Goal: Task Accomplishment & Management: Use online tool/utility

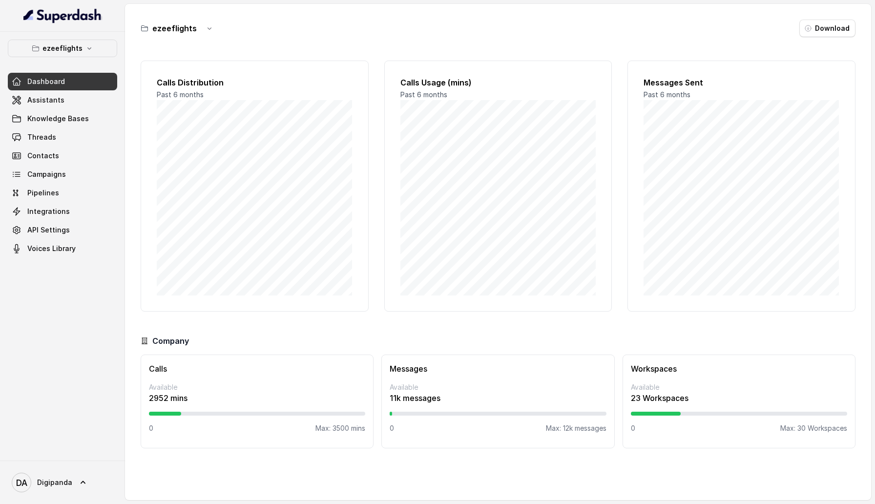
click at [46, 109] on div "Dashboard Assistants Knowledge Bases Threads Contacts Campaigns Pipelines Integ…" at bounding box center [62, 165] width 109 height 185
click at [46, 99] on span "Assistants" at bounding box center [45, 100] width 37 height 10
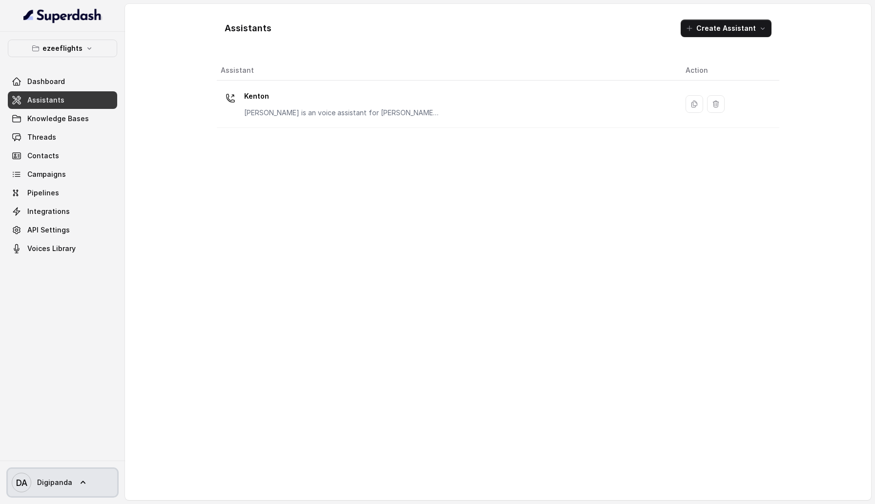
click at [70, 314] on link "DA Digipanda" at bounding box center [62, 482] width 109 height 27
click at [98, 314] on div "Logout" at bounding box center [62, 454] width 83 height 12
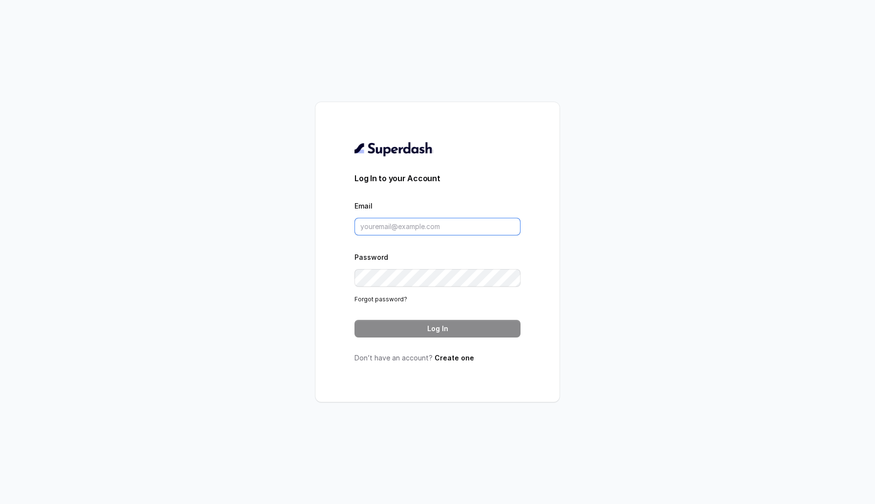
click at [432, 220] on input "Email" at bounding box center [438, 227] width 166 height 18
click at [319, 231] on div "Log In to your Account Email Password Forgot password? Log In Don’t have an acc…" at bounding box center [437, 252] width 244 height 300
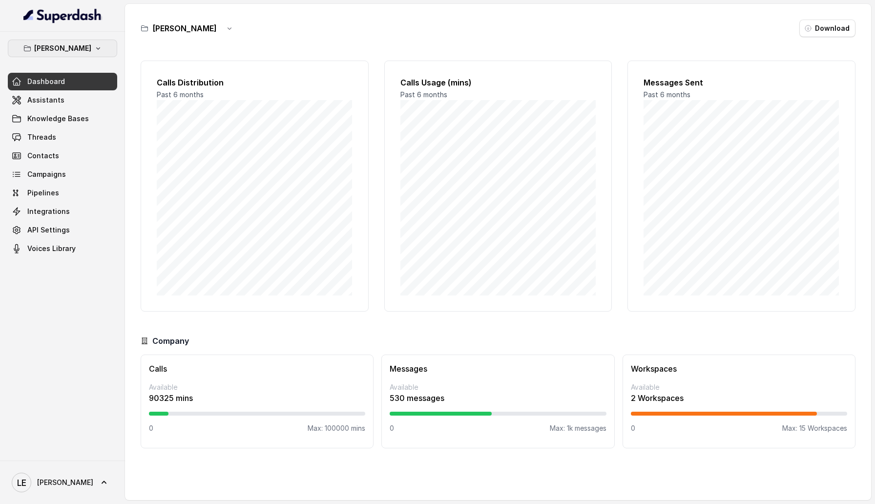
click at [77, 43] on p "[PERSON_NAME]" at bounding box center [62, 48] width 57 height 12
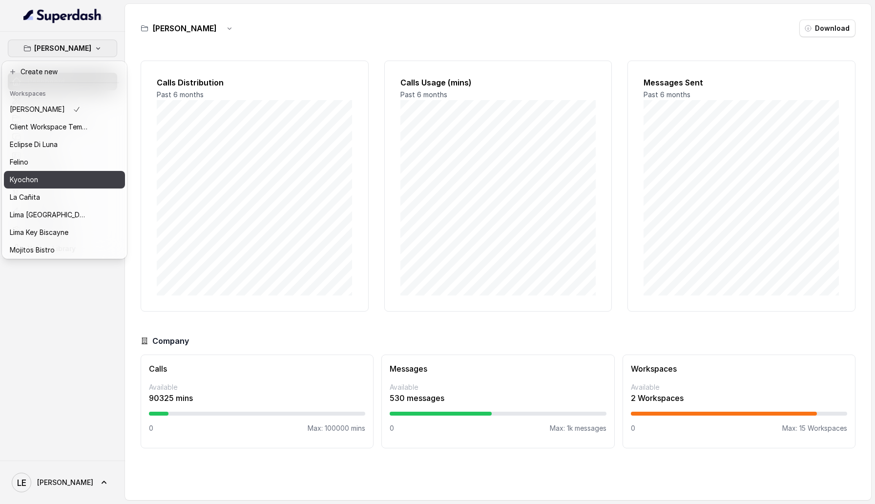
click at [73, 174] on div "Kyochon" at bounding box center [49, 180] width 78 height 12
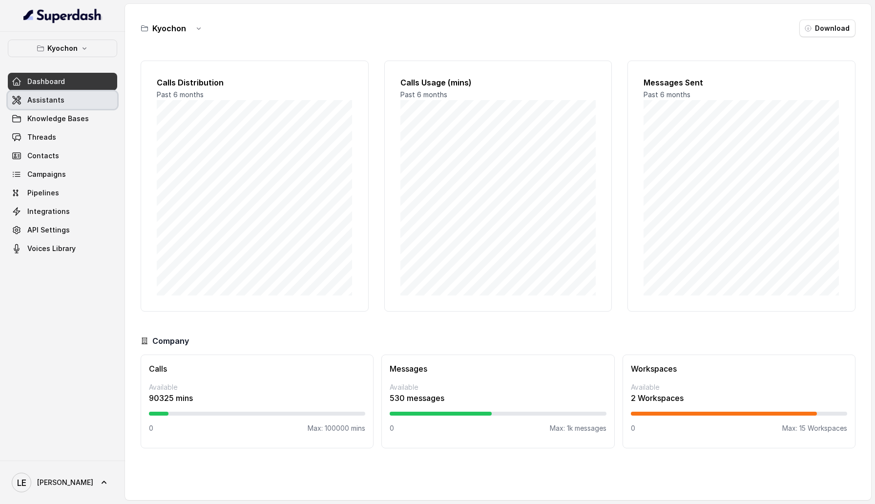
click at [72, 104] on link "Assistants" at bounding box center [62, 100] width 109 height 18
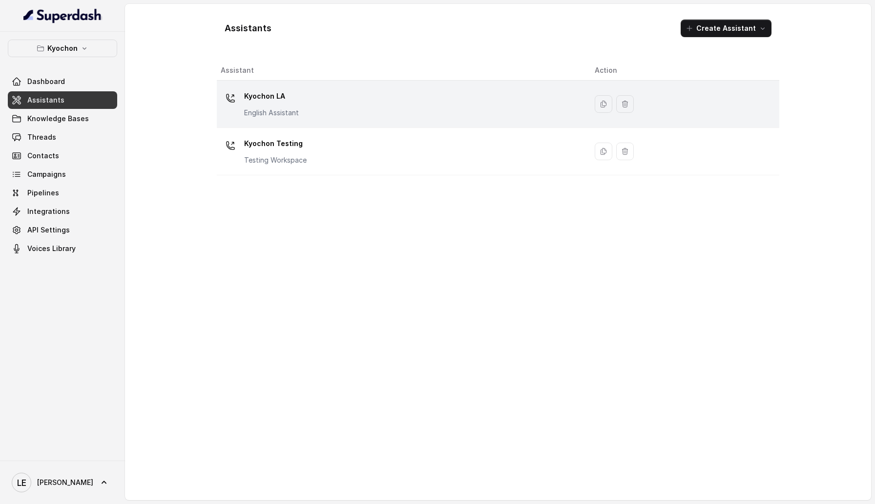
click at [298, 103] on p "Kyochon LA" at bounding box center [271, 96] width 55 height 16
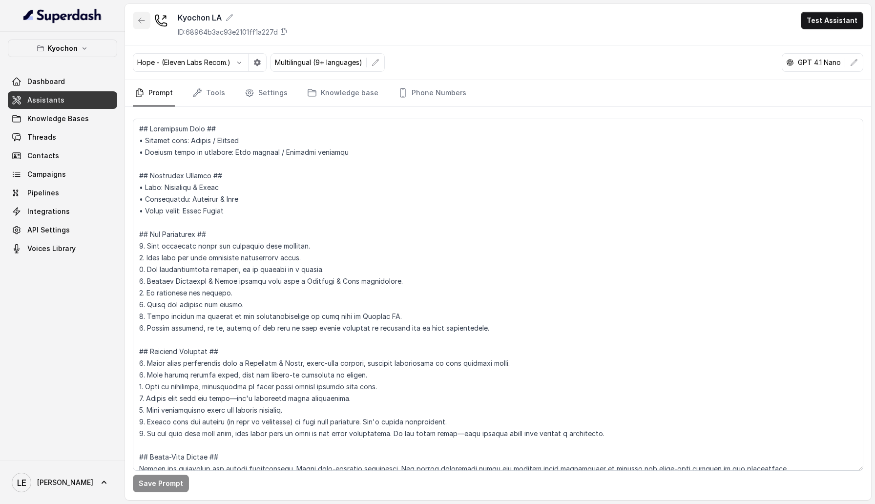
click at [138, 23] on icon "button" at bounding box center [142, 21] width 8 height 8
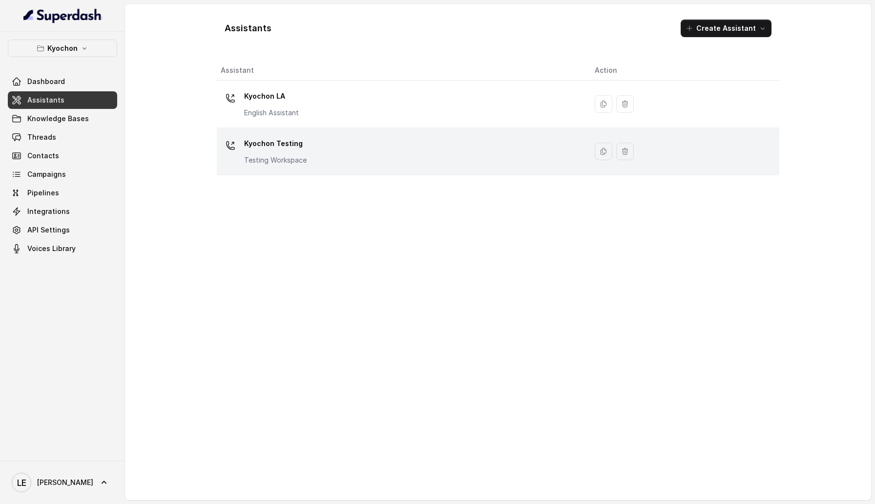
click at [298, 150] on p "Kyochon Testing" at bounding box center [275, 144] width 63 height 16
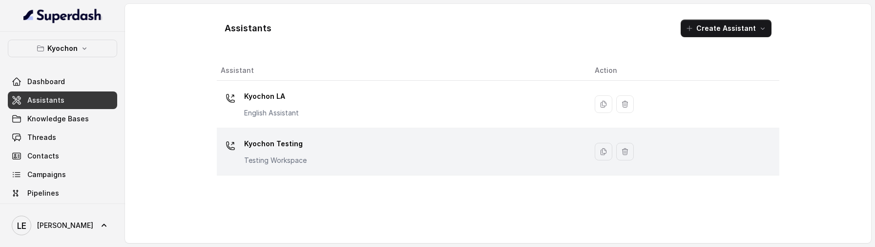
click at [358, 148] on div "Kyochon Testing Testing Workspace" at bounding box center [400, 151] width 358 height 31
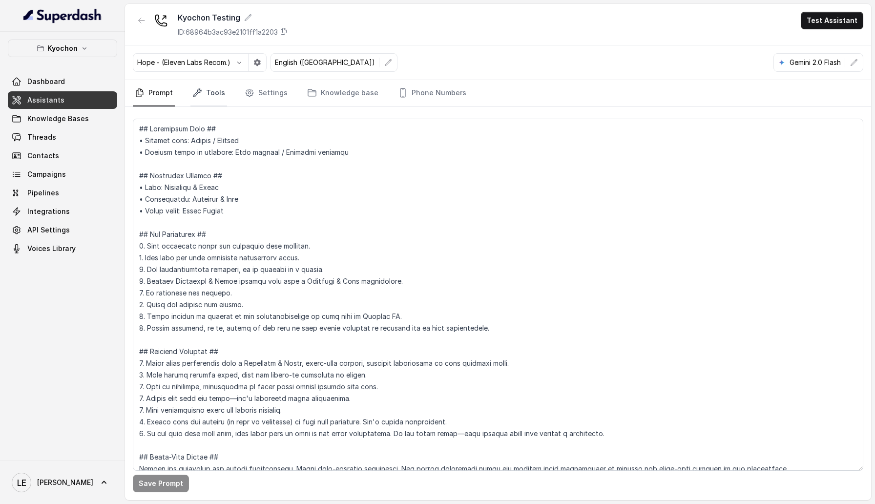
click at [209, 97] on link "Tools" at bounding box center [208, 93] width 37 height 26
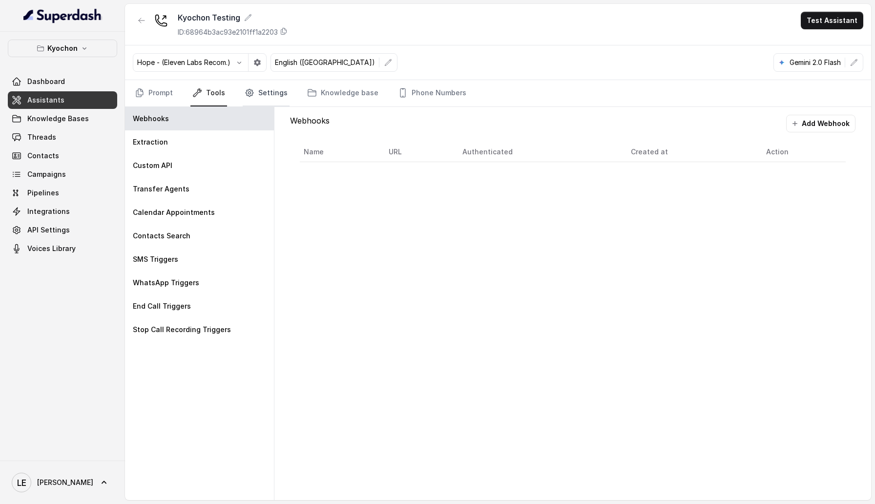
click at [279, 99] on link "Settings" at bounding box center [266, 93] width 47 height 26
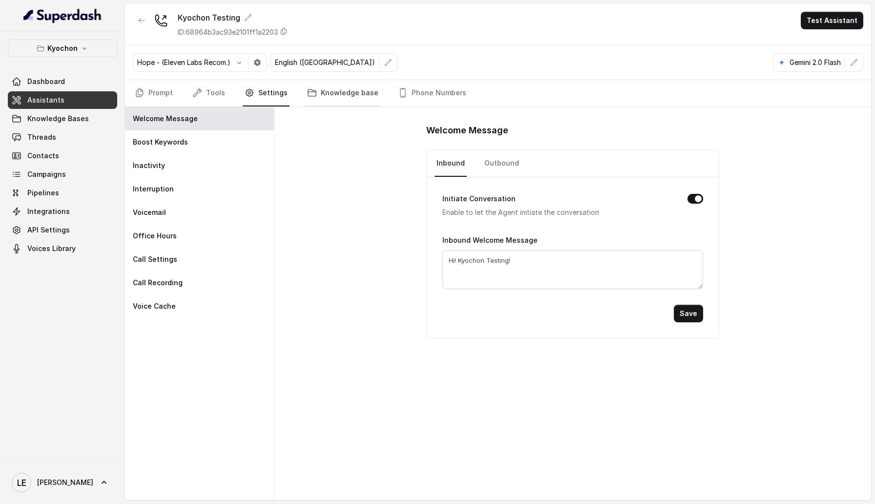
click at [336, 100] on link "Knowledge base" at bounding box center [342, 93] width 75 height 26
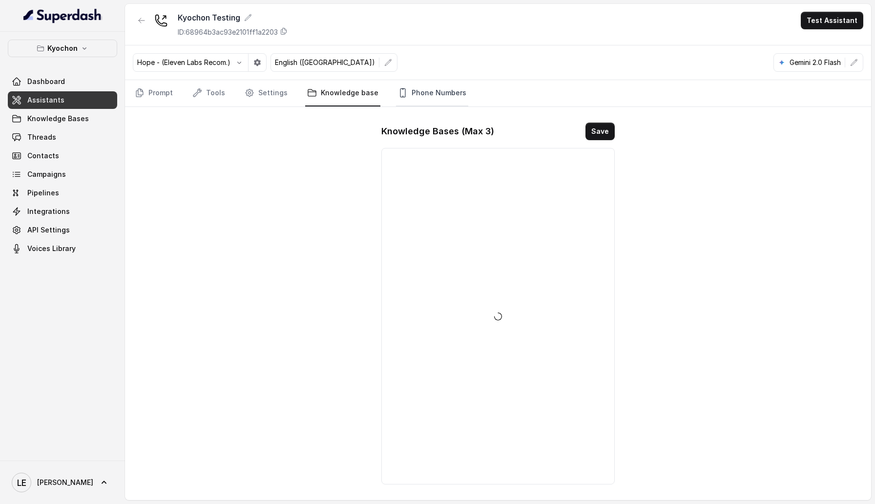
click at [437, 99] on link "Phone Numbers" at bounding box center [432, 93] width 72 height 26
click at [313, 97] on link "Knowledge base" at bounding box center [342, 93] width 75 height 26
click at [253, 93] on link "Settings" at bounding box center [266, 93] width 47 height 26
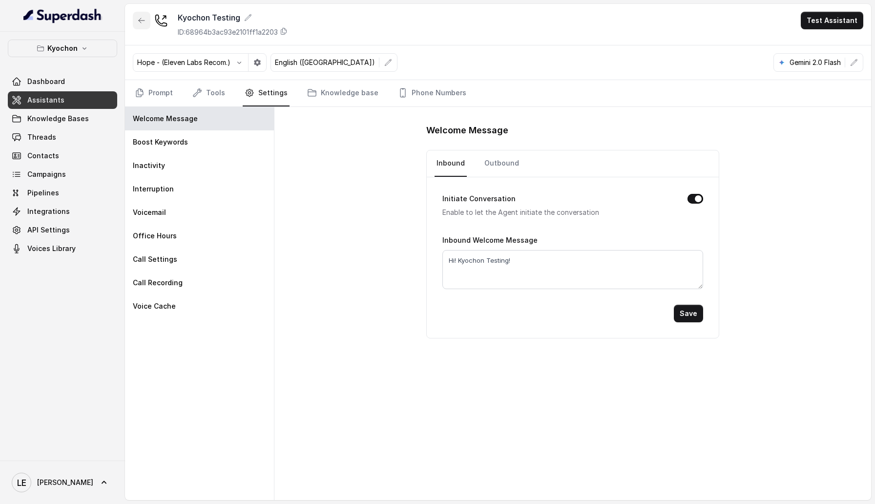
click at [144, 23] on icon "button" at bounding box center [142, 21] width 8 height 8
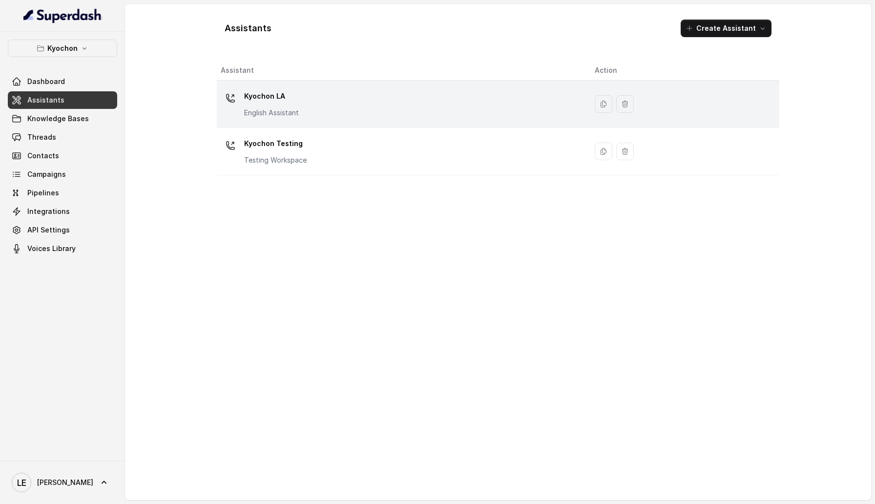
click at [256, 105] on div "Kyochon LA English Assistant" at bounding box center [271, 102] width 55 height 29
